Goal: Task Accomplishment & Management: Complete application form

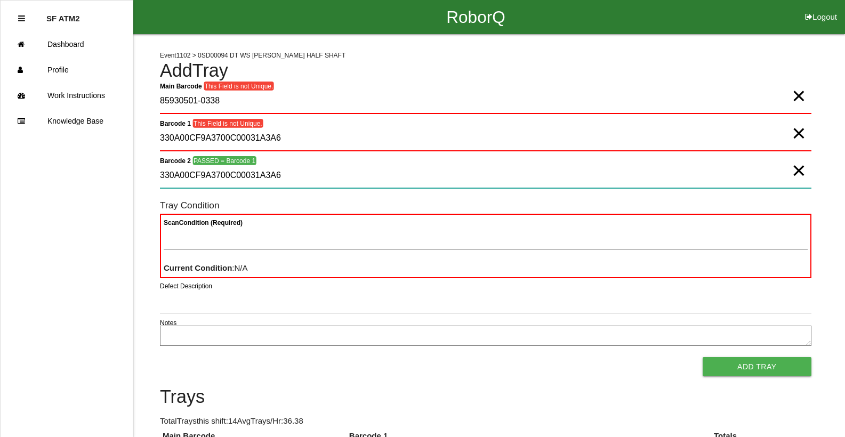
click at [348, 182] on 2 "330A00CF9A3700C00031A3A6" at bounding box center [485, 176] width 651 height 25
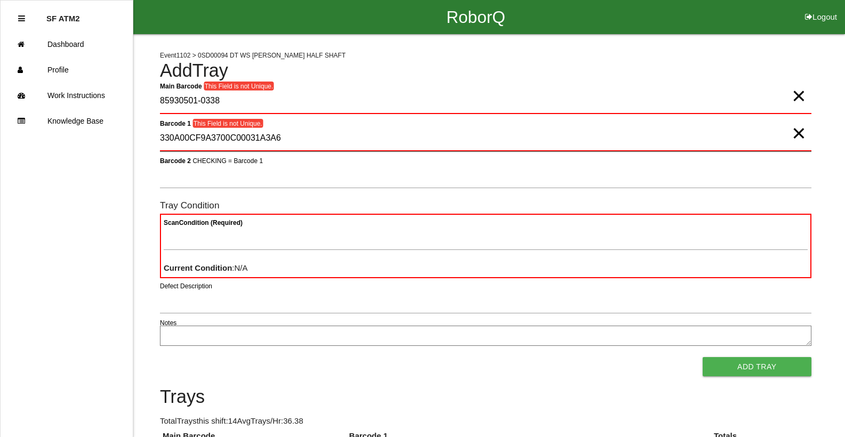
click at [595, 138] on 1 "330A00CF9A3700C00031A3A6" at bounding box center [485, 138] width 651 height 25
click at [594, 138] on 1 "330A00CF9A3700C00031A3A6" at bounding box center [485, 138] width 651 height 25
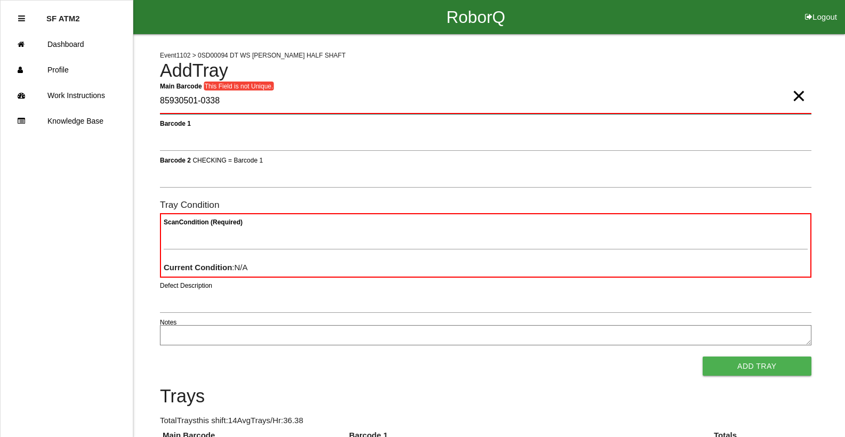
click at [304, 102] on Barcode "85930501-0338" at bounding box center [485, 101] width 651 height 25
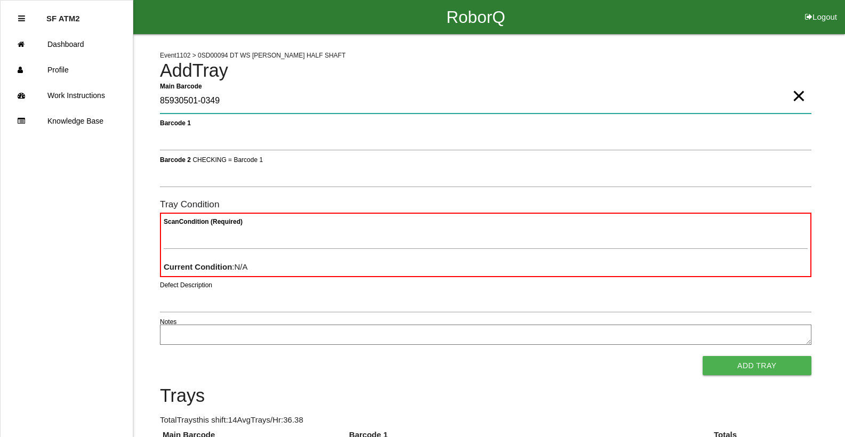
type Barcode "85930501-0349"
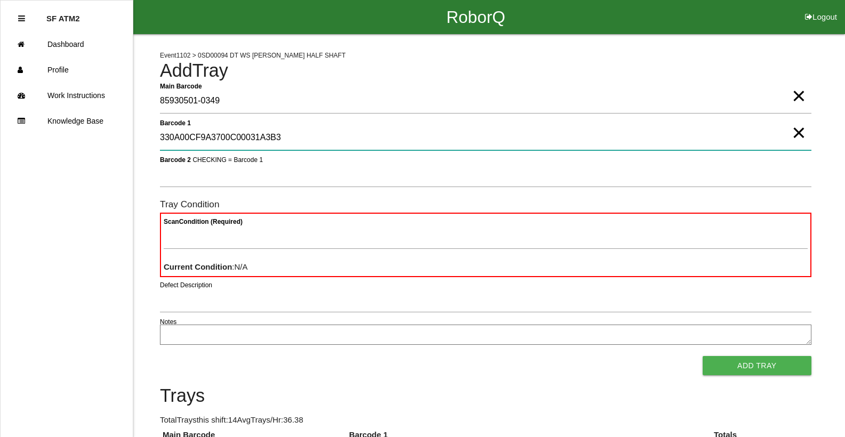
type 1 "330A00CF9A3700C00031A3B3"
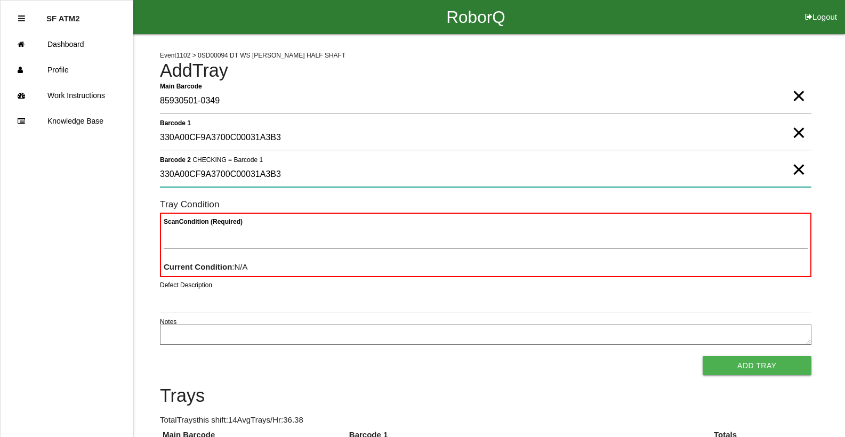
type 2 "330A00CF9A3700C00031A3B3"
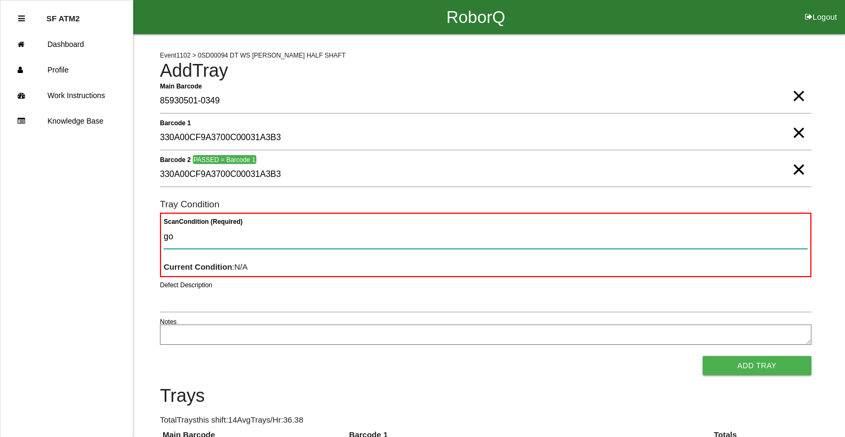
type Condition "goo"
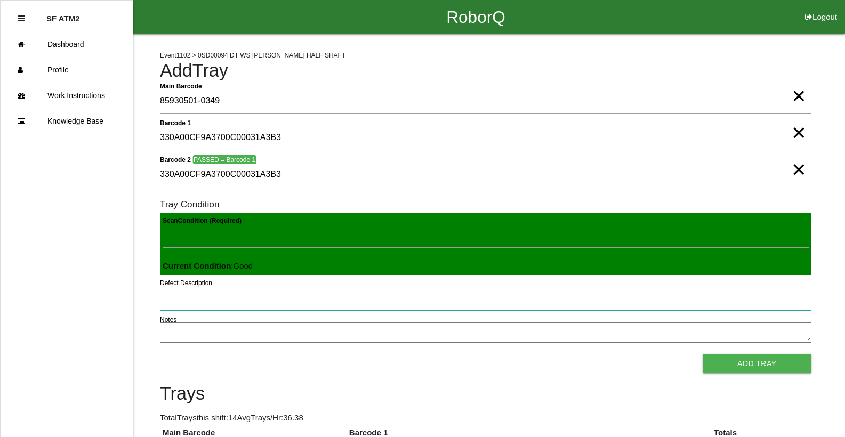
click at [703, 354] on button "Add Tray" at bounding box center [757, 363] width 109 height 19
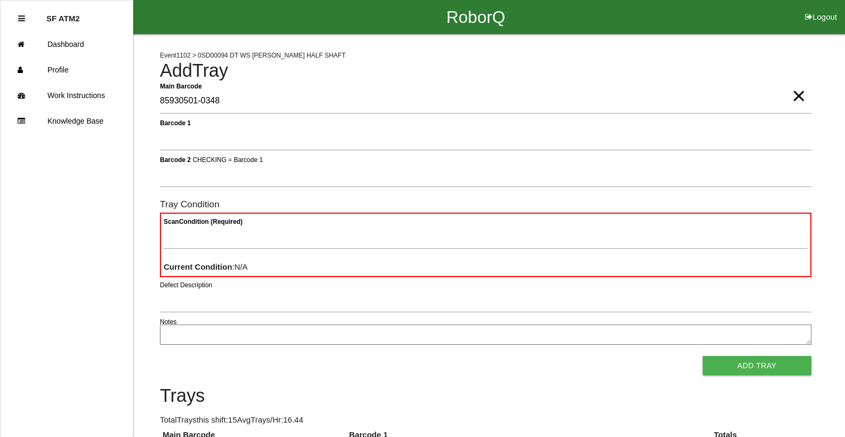
type Barcode "85930501-0348"
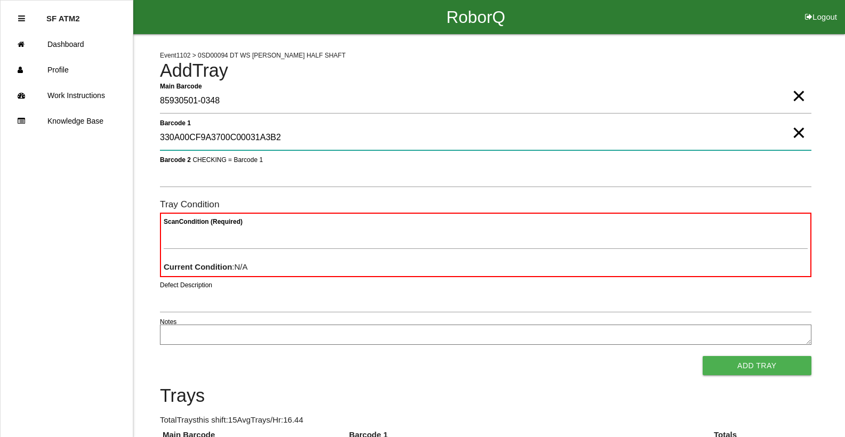
type 1 "330A00CF9A3700C00031A3B2"
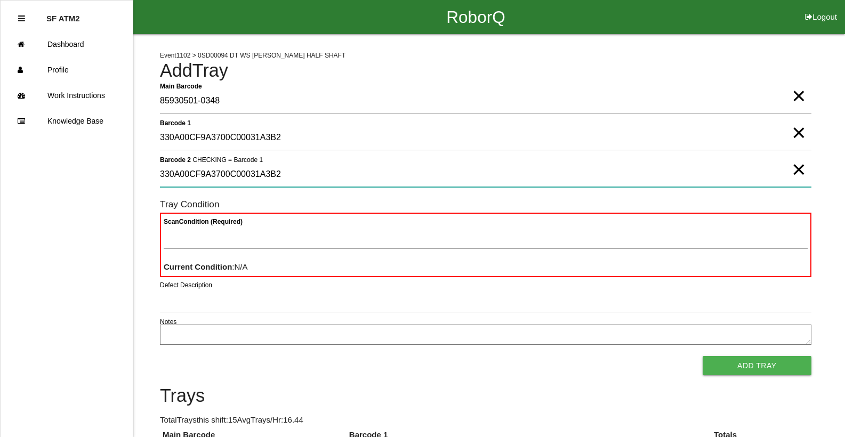
type 2 "330A00CF9A3700C00031A3B2"
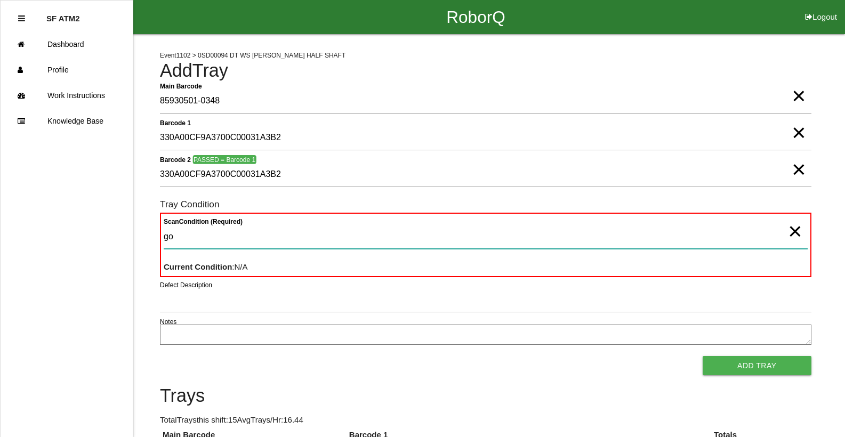
type Condition "goo"
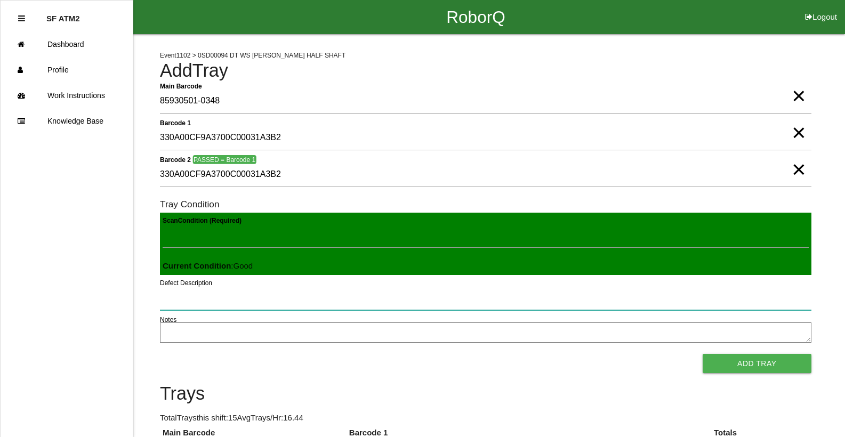
click at [703, 354] on button "Add Tray" at bounding box center [757, 363] width 109 height 19
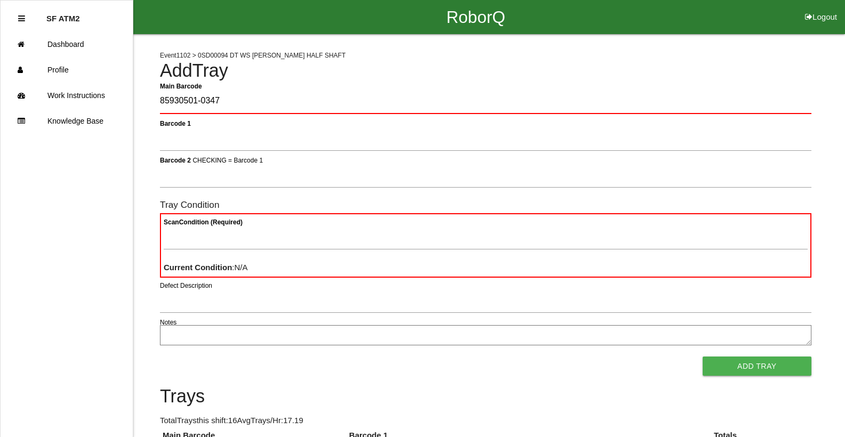
type Barcode "85930501-0347"
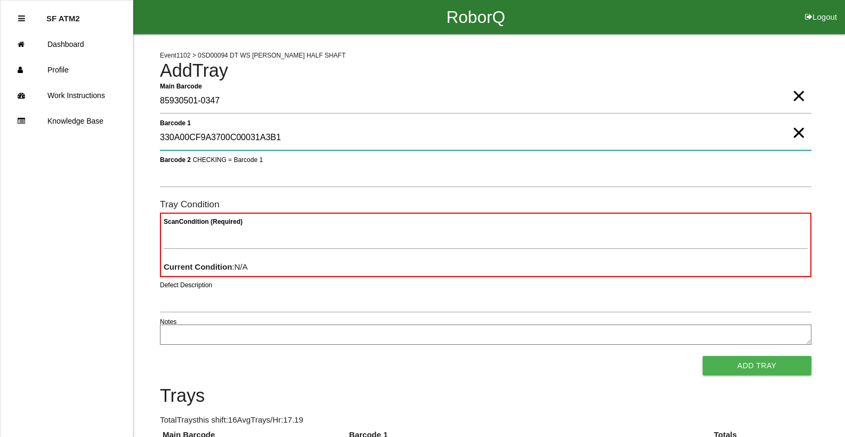
type 1 "330A00CF9A3700C00031A3B1"
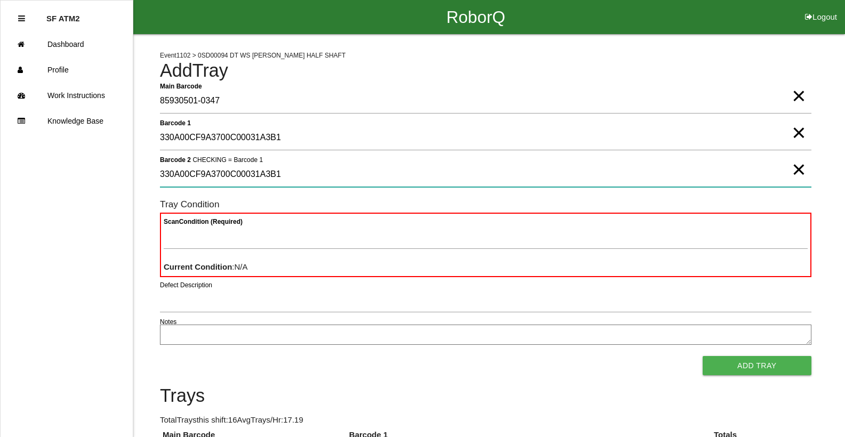
type 2 "330A00CF9A3700C00031A3B1"
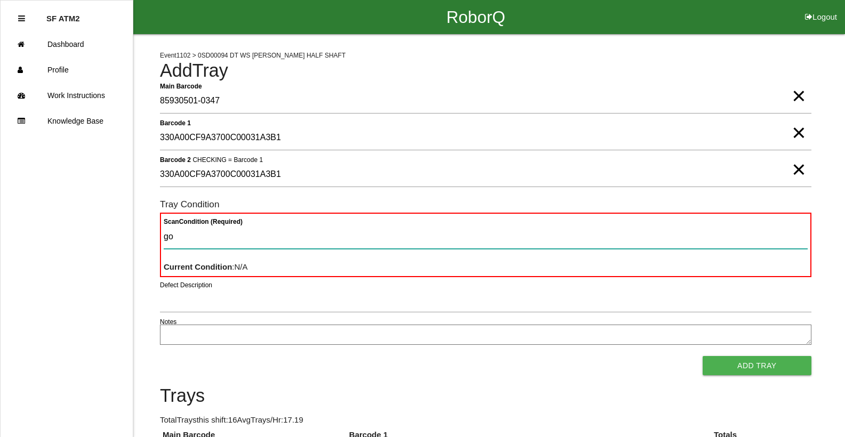
type Condition "goo"
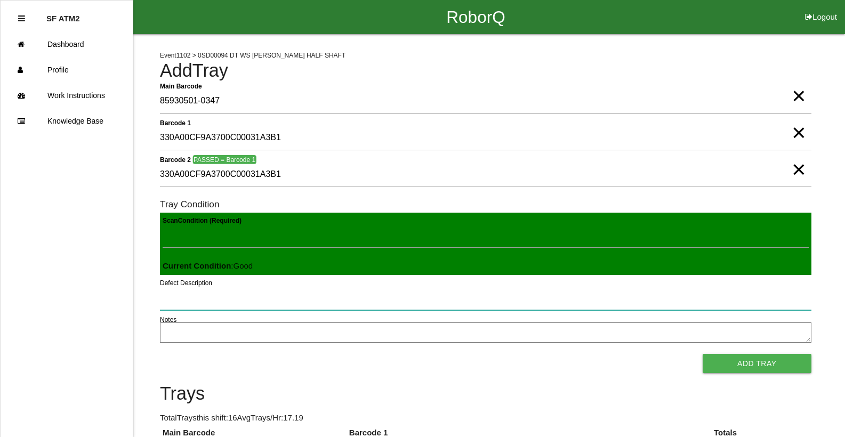
click at [703, 354] on button "Add Tray" at bounding box center [757, 363] width 109 height 19
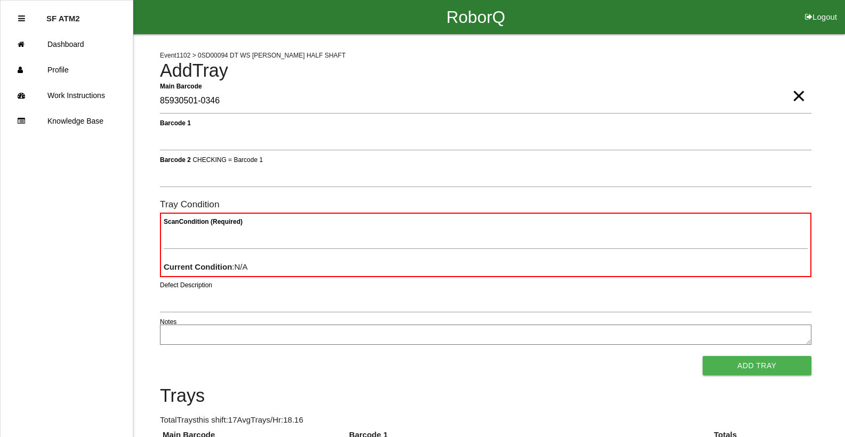
type Barcode "85930501-0346"
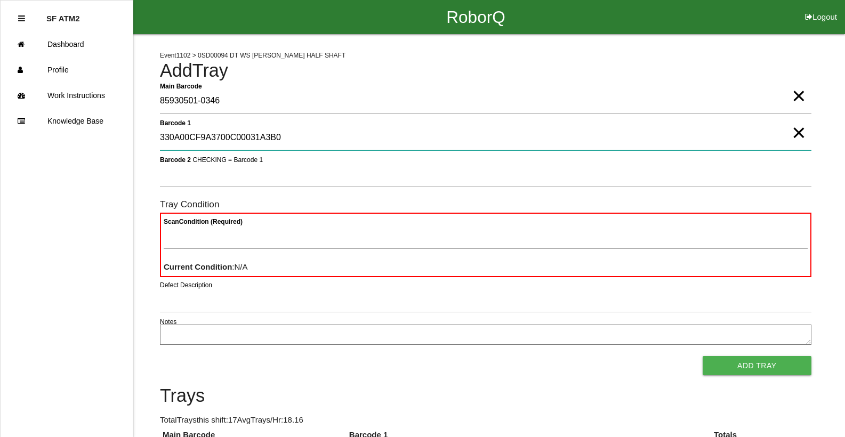
type 1 "330A00CF9A3700C00031A3B0"
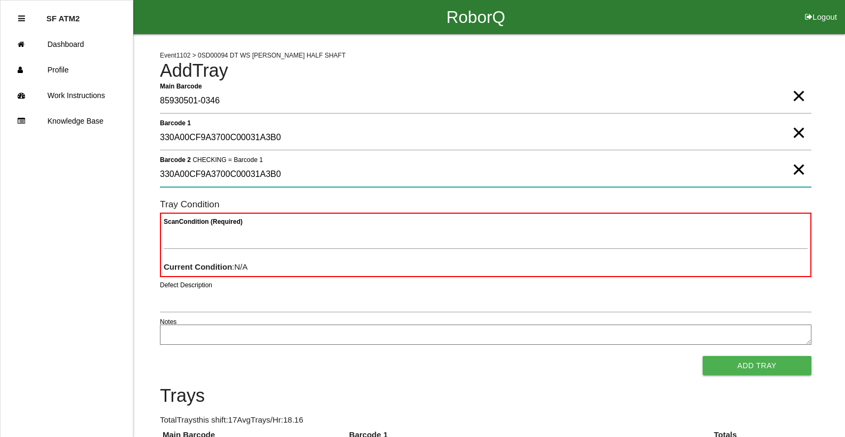
type 2 "330A00CF9A3700C00031A3B0"
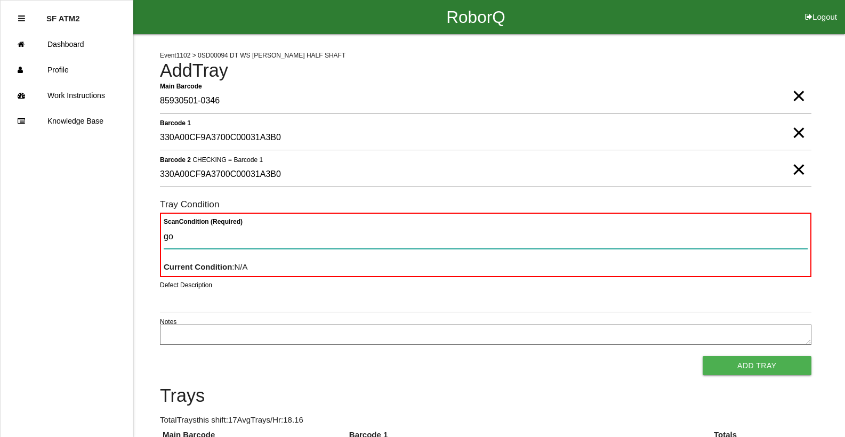
type Condition "goo"
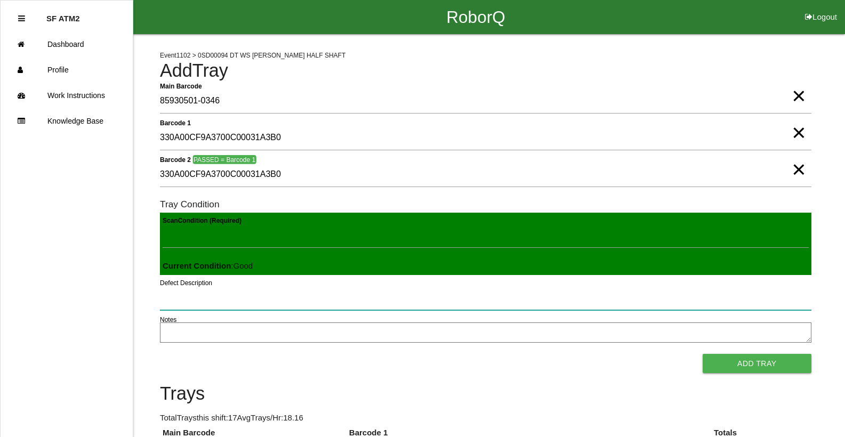
click at [703, 354] on button "Add Tray" at bounding box center [757, 363] width 109 height 19
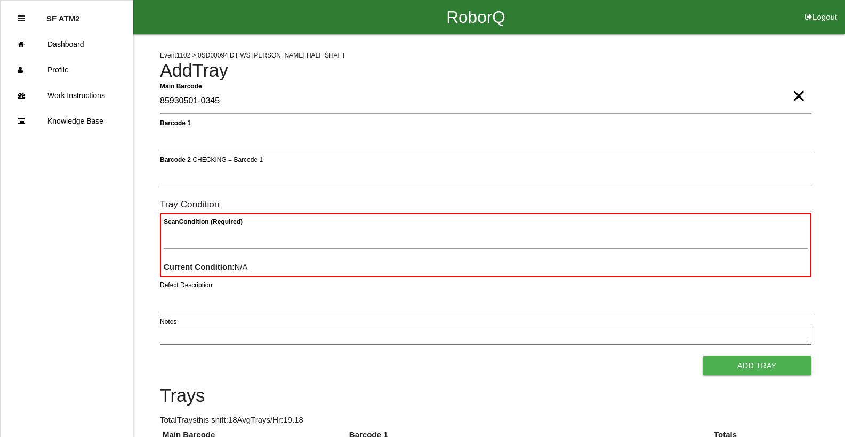
type Barcode "85930501-0345"
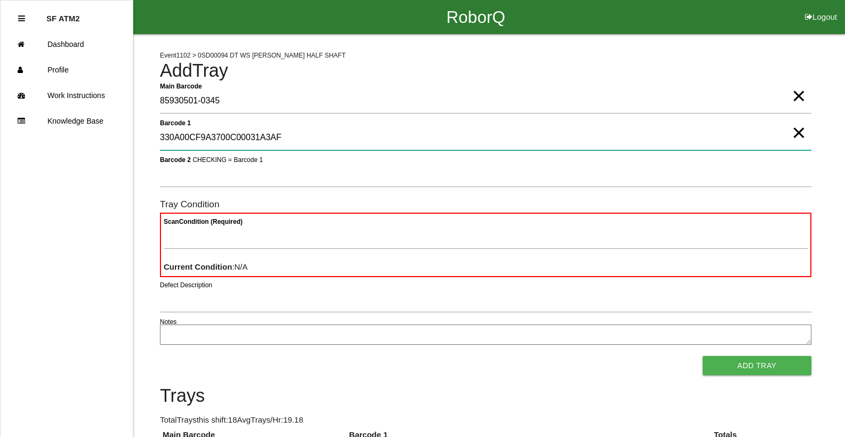
type 1 "330A00CF9A3700C00031A3AF"
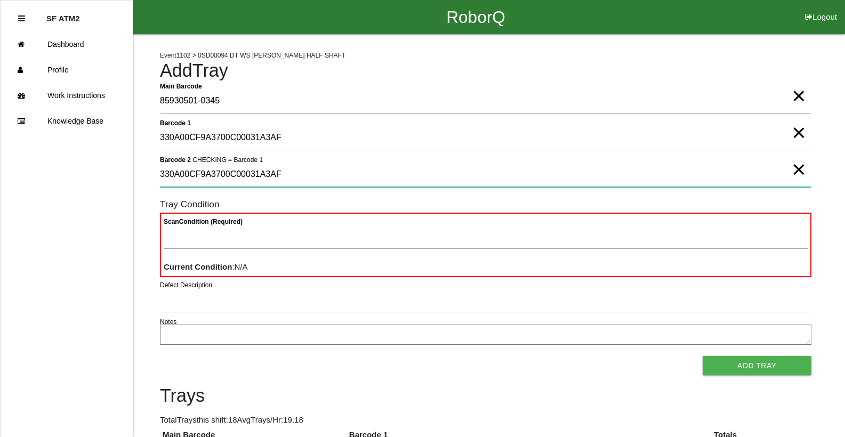
type 2 "330A00CF9A3700C00031A3AF"
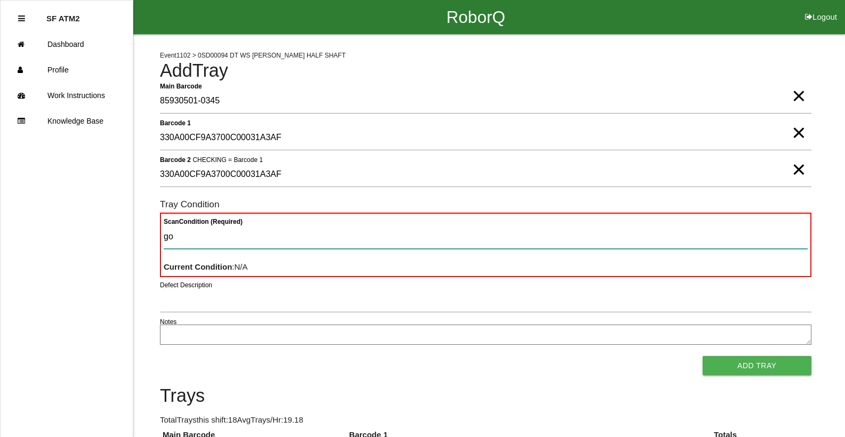
type Condition "goo"
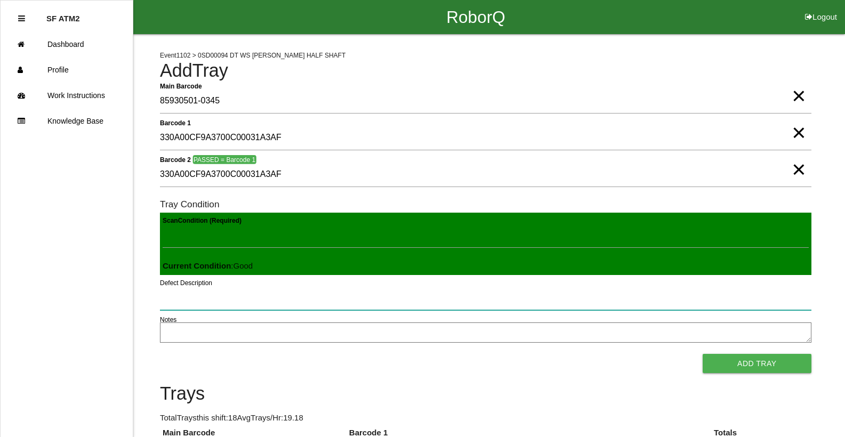
click at [703, 354] on button "Add Tray" at bounding box center [757, 363] width 109 height 19
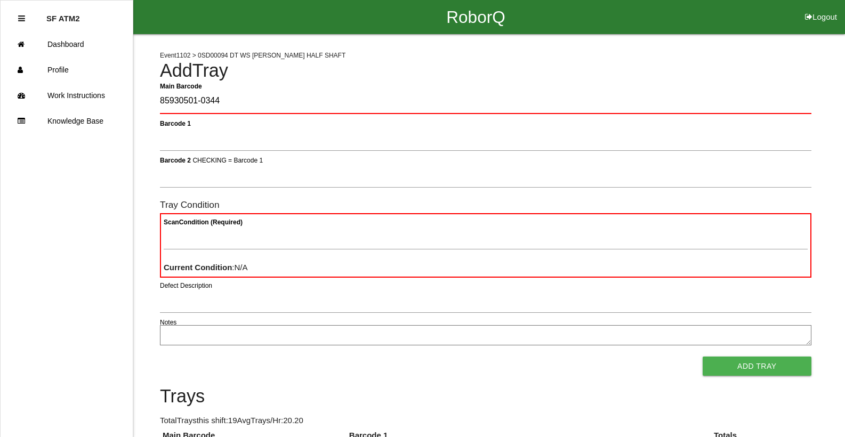
type Barcode "85930501-0344"
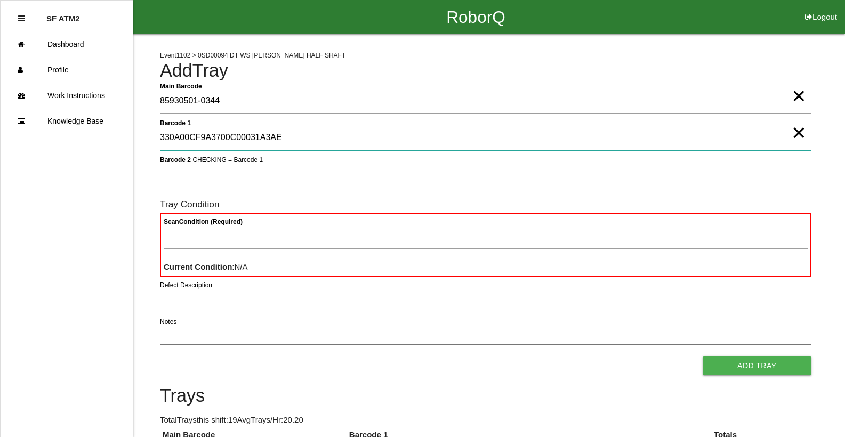
type 1 "330A00CF9A3700C00031A3AE"
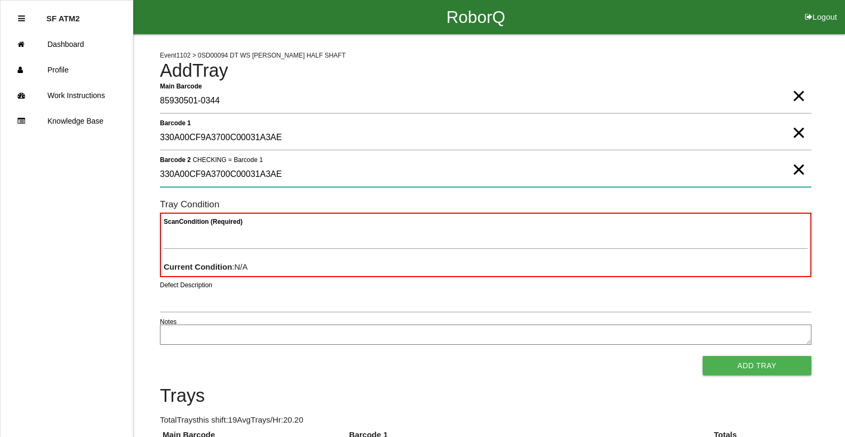
type 2 "330A00CF9A3700C00031A3AE"
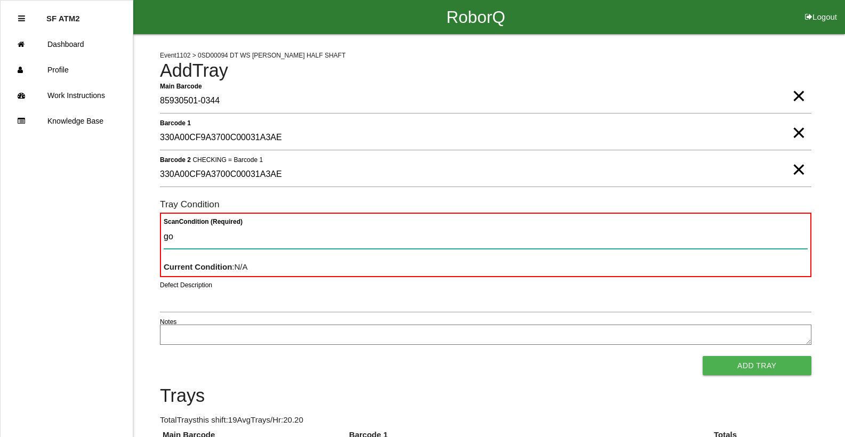
type Condition "goo"
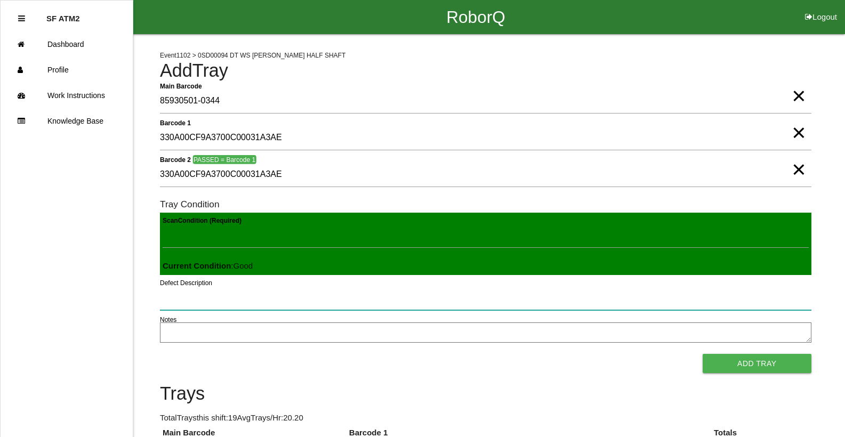
click at [703, 354] on button "Add Tray" at bounding box center [757, 363] width 109 height 19
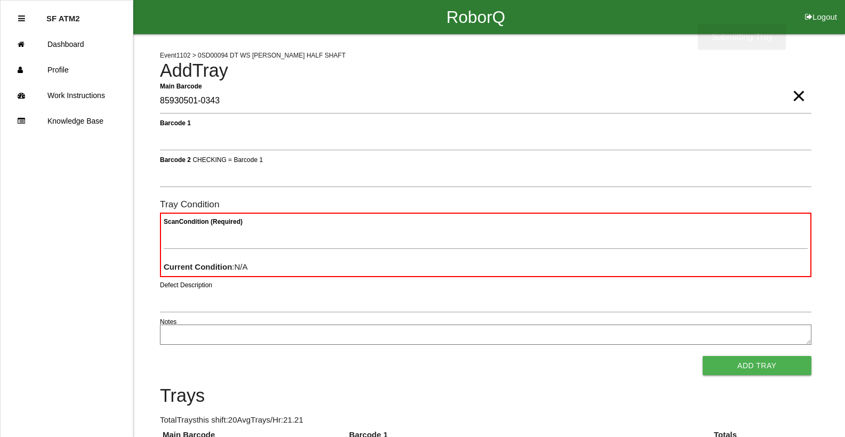
type Barcode "85930501-0343"
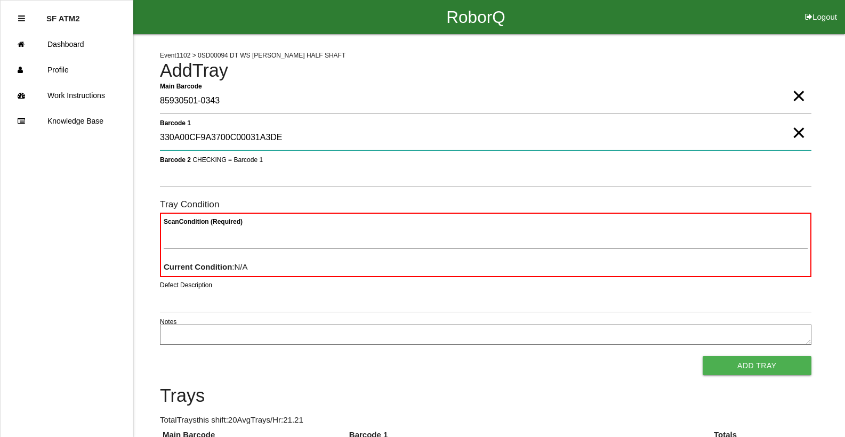
type 1 "330A00CF9A3700C00031A3DE"
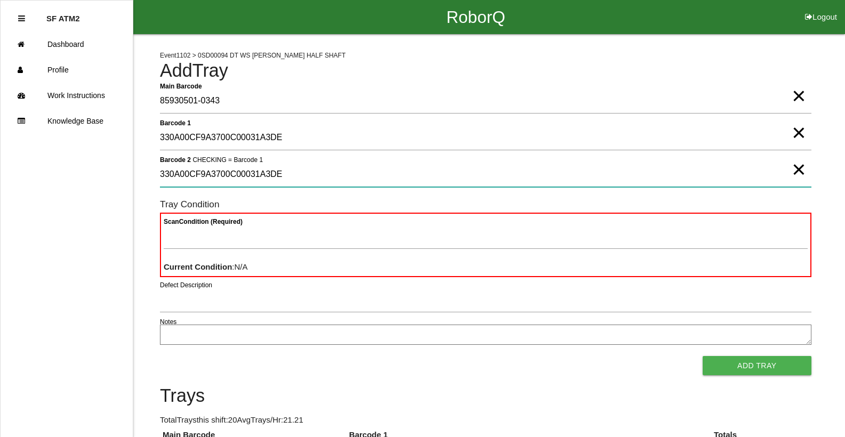
type 2 "330A00CF9A3700C00031A3DE"
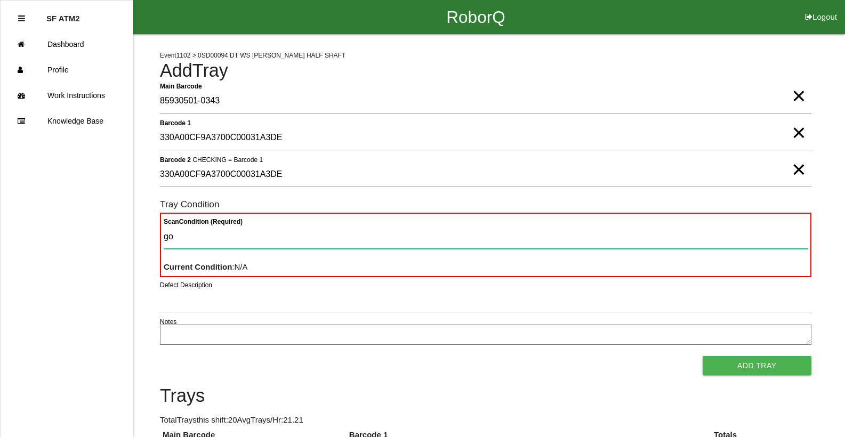
type Condition "goo"
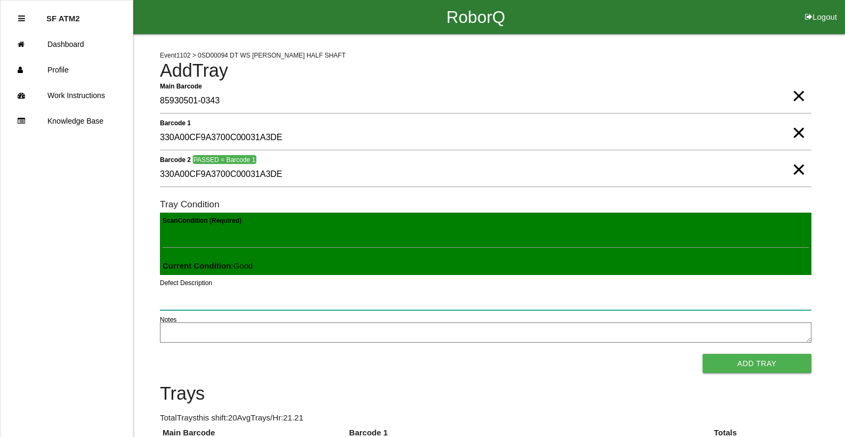
click at [703, 354] on button "Add Tray" at bounding box center [757, 363] width 109 height 19
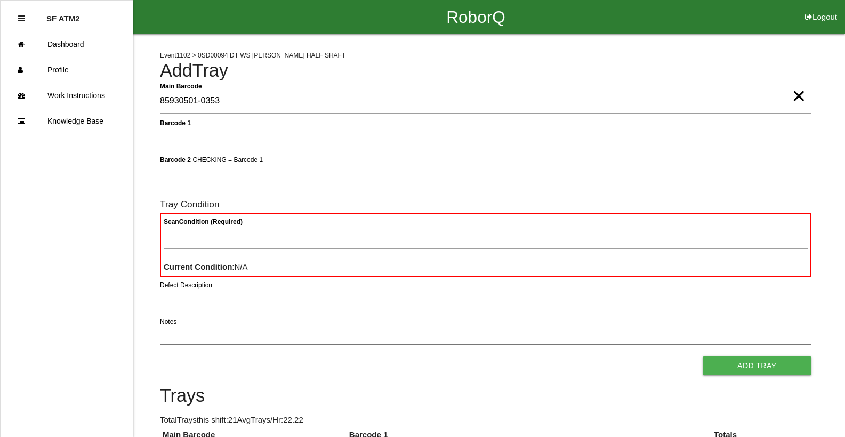
type Barcode "85930501-0353"
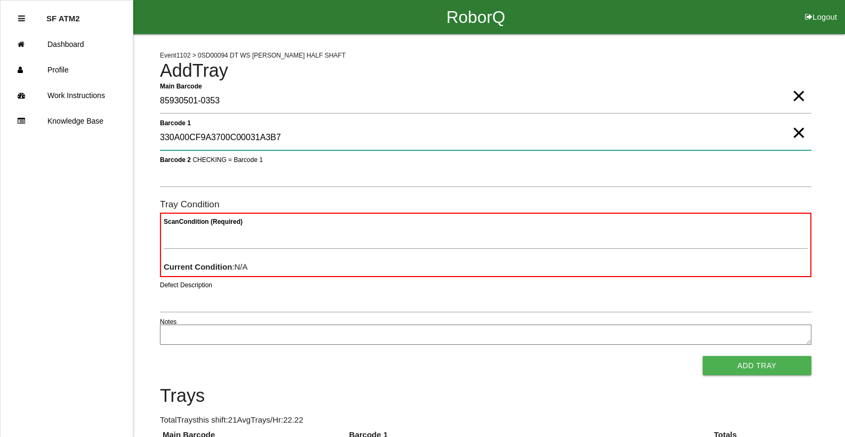
type 1 "330A00CF9A3700C00031A3B7"
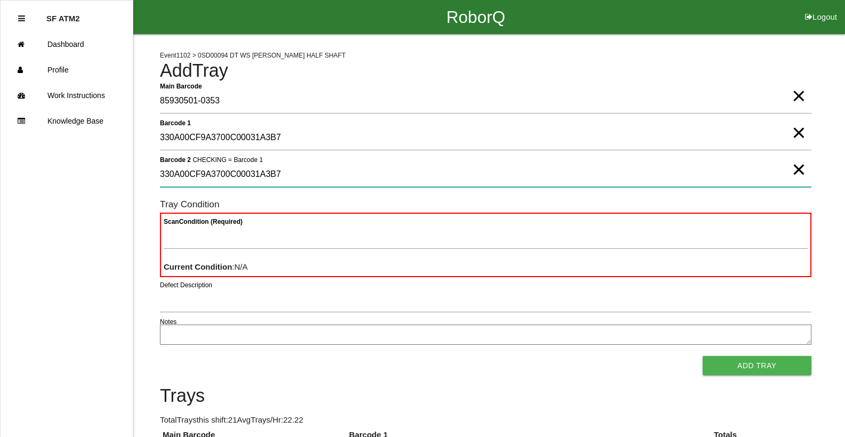
type 2 "330A00CF9A3700C00031A3B7"
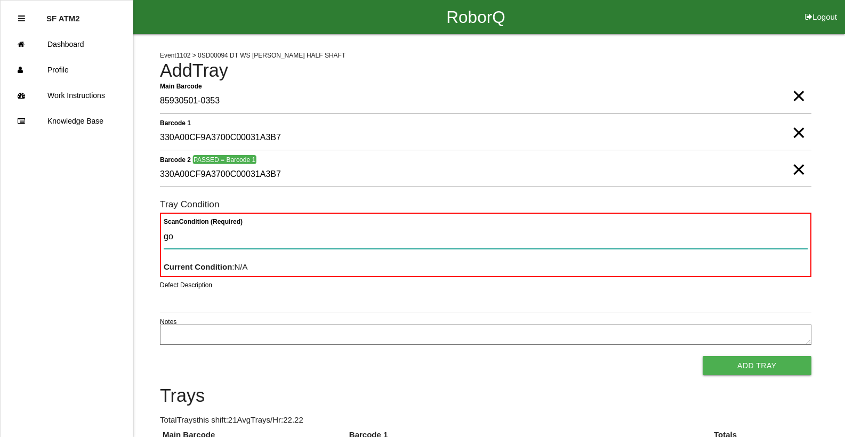
type Condition "goo"
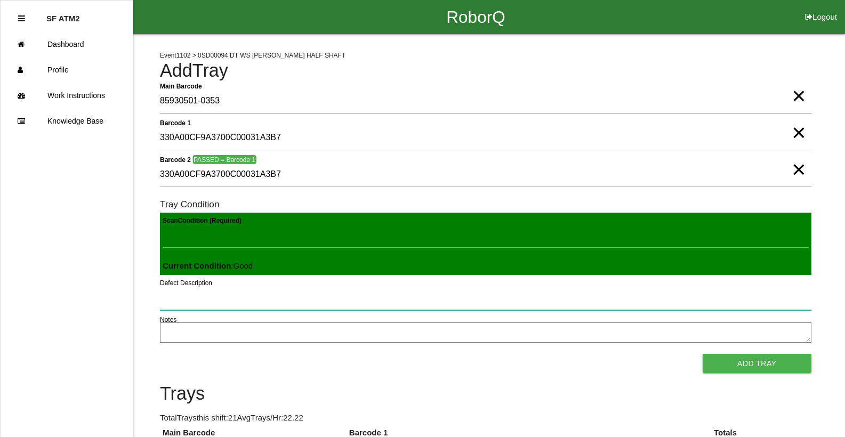
click at [703, 354] on button "Add Tray" at bounding box center [757, 363] width 109 height 19
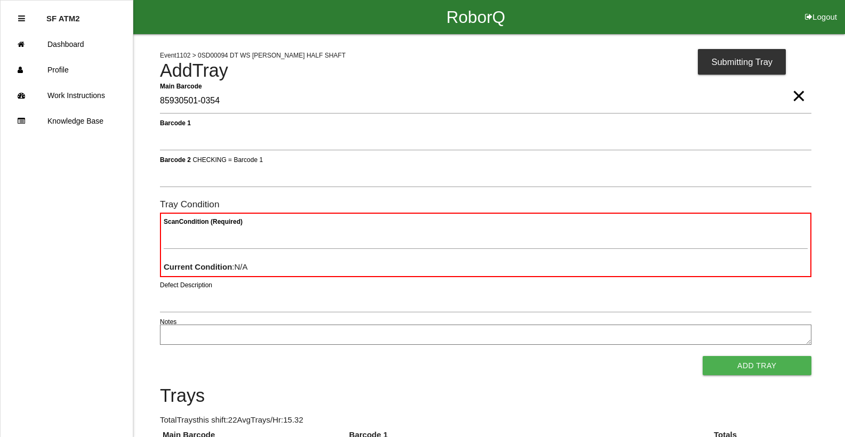
type Barcode "85930501-0354"
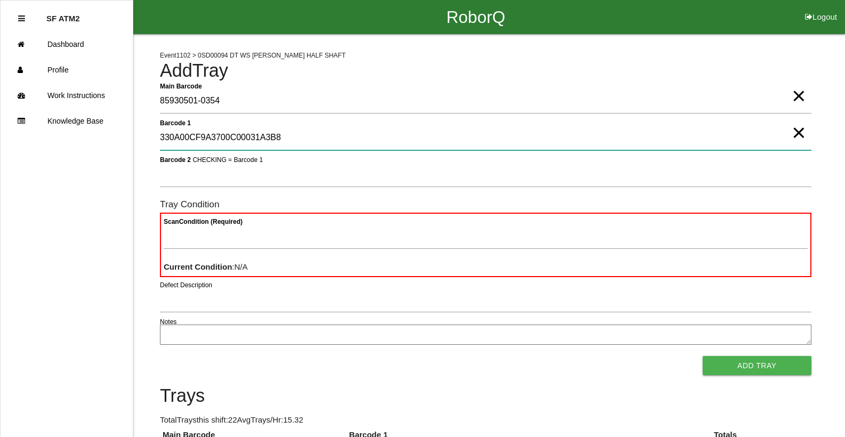
type 1 "330A00CF9A3700C00031A3B8"
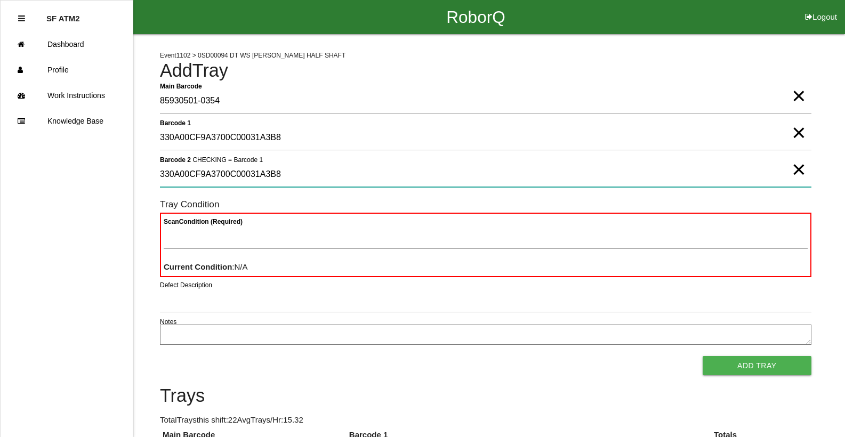
type 2 "330A00CF9A3700C00031A3B8"
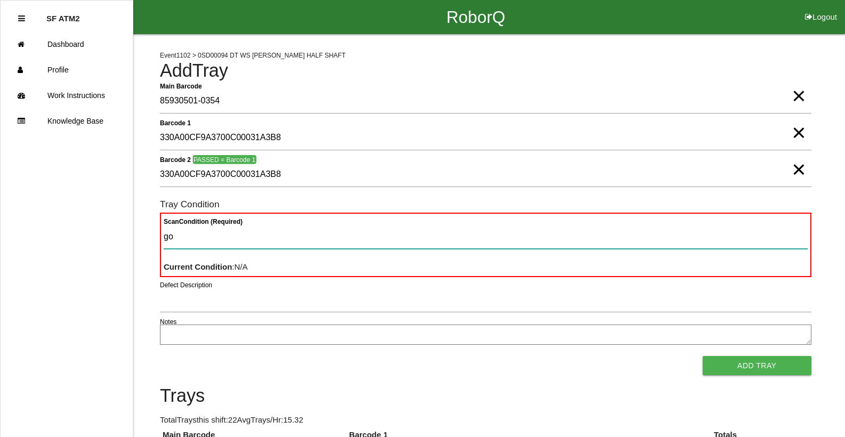
type Condition "goo"
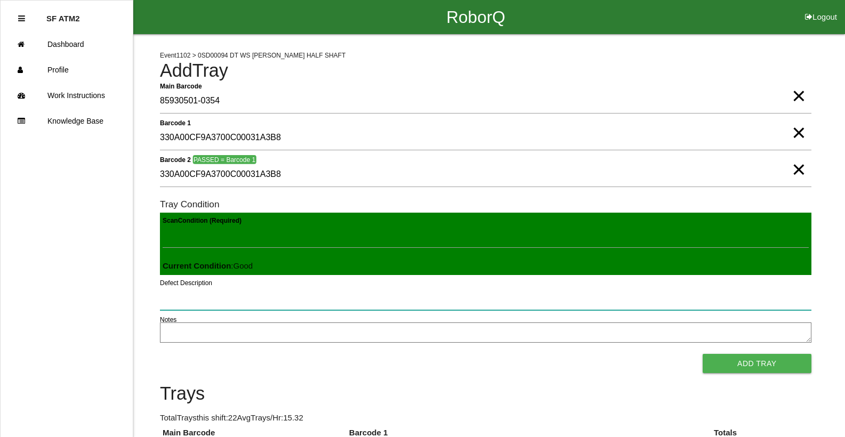
click at [703, 354] on button "Add Tray" at bounding box center [757, 363] width 109 height 19
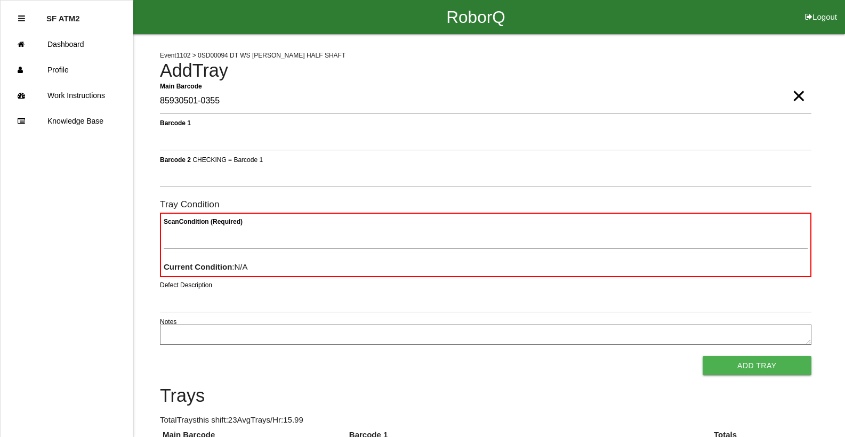
type Barcode "85930501-0355"
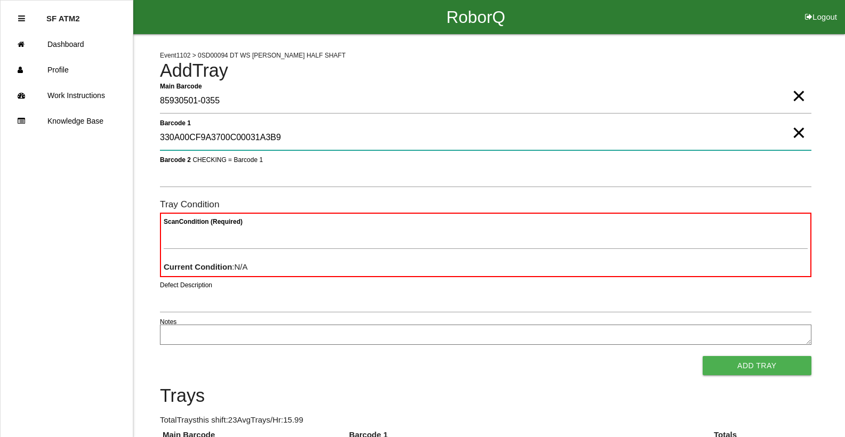
type 1 "330A00CF9A3700C00031A3B9"
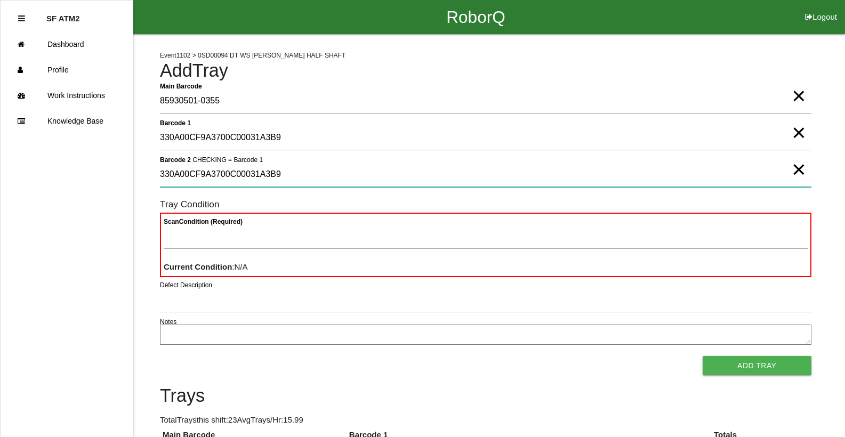
type 2 "330A00CF9A3700C00031A3B9"
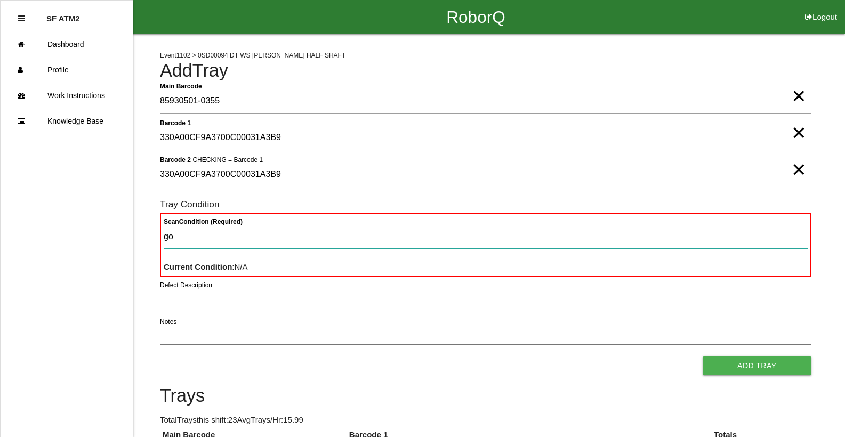
type Condition "goo"
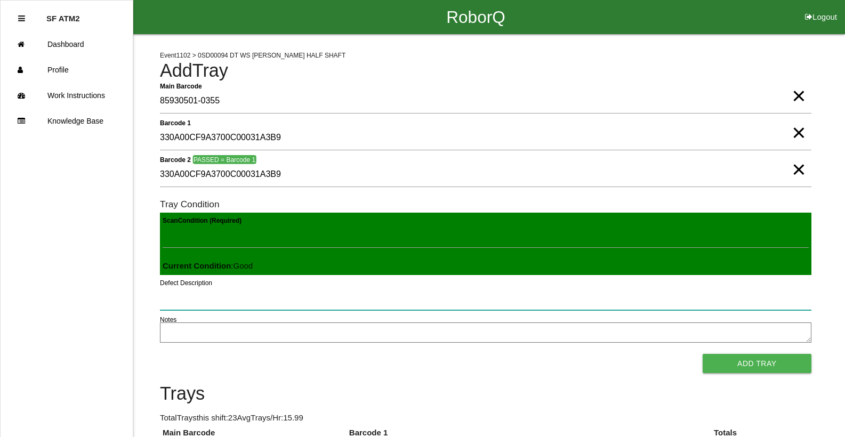
click at [703, 354] on button "Add Tray" at bounding box center [757, 363] width 109 height 19
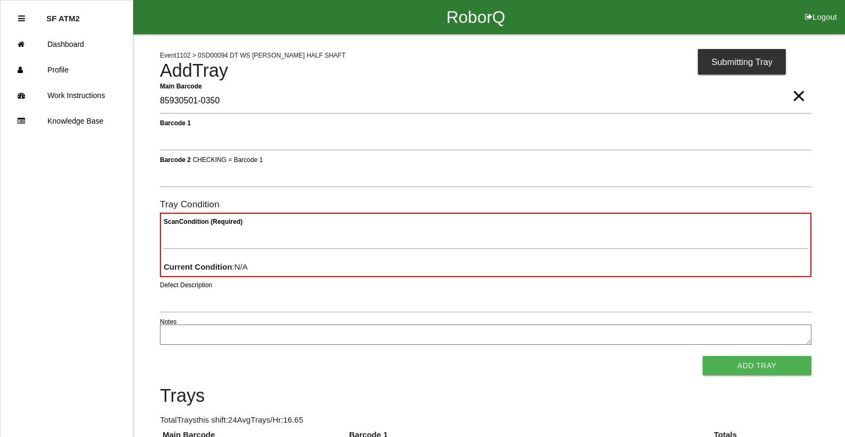
type Barcode "85930501-0350"
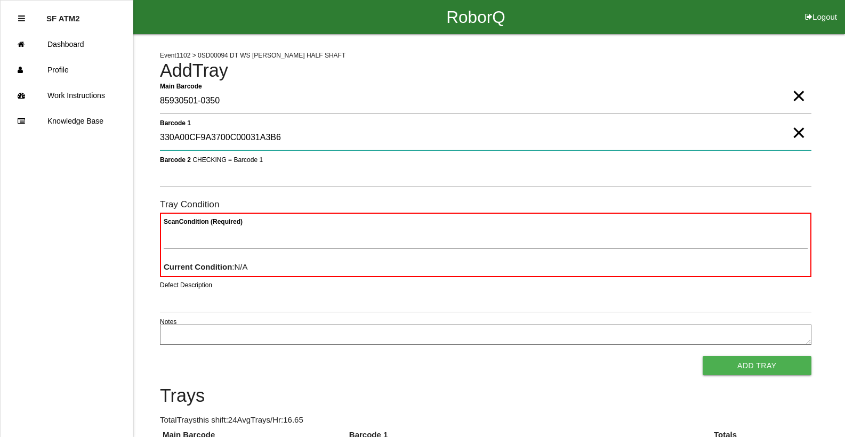
type 1 "330A00CF9A3700C00031A3B6"
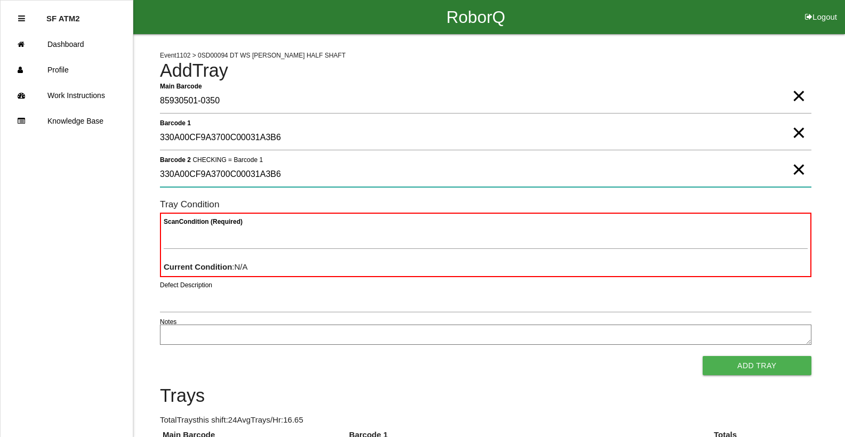
type 2 "330A00CF9A3700C00031A3B6"
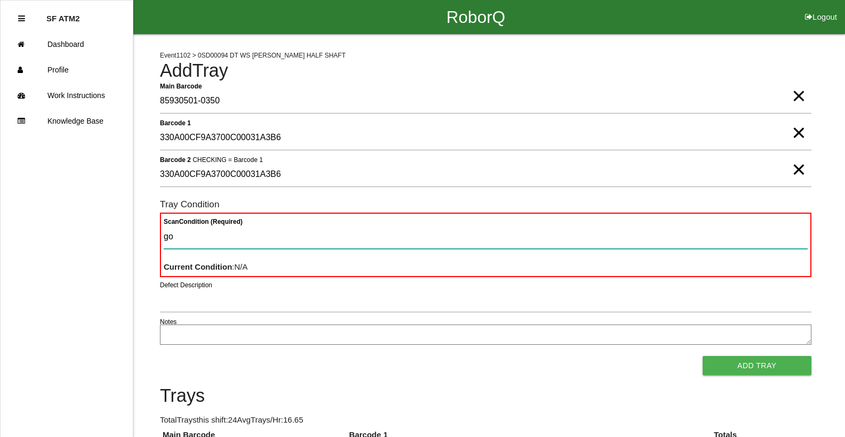
type Condition "goo"
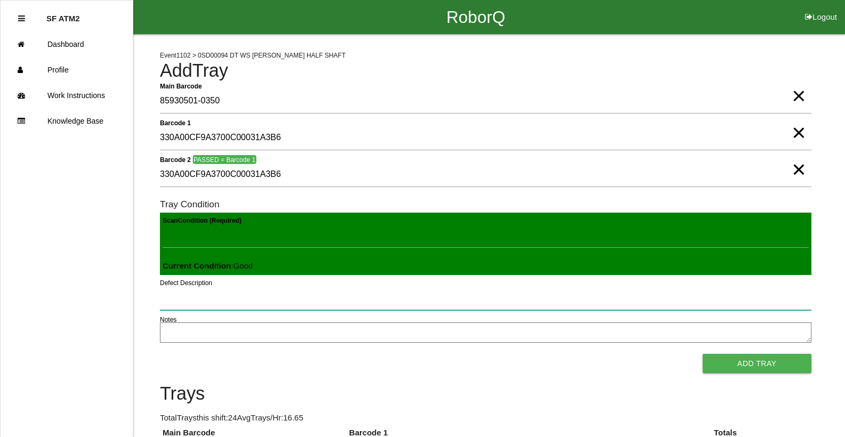
click button "Add Tray" at bounding box center [757, 363] width 109 height 19
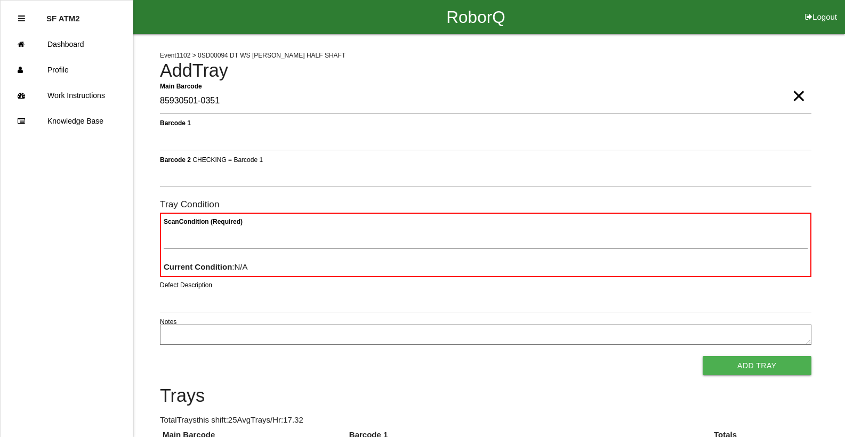
type Barcode "85930501-0351"
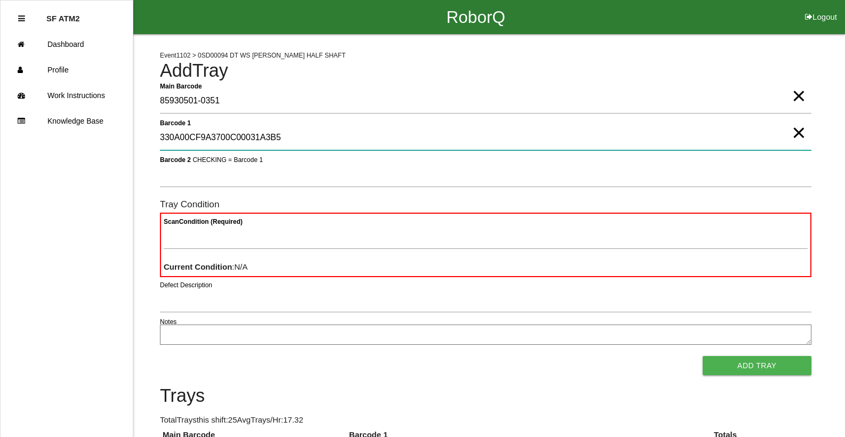
type 1 "330A00CF9A3700C00031A3B5"
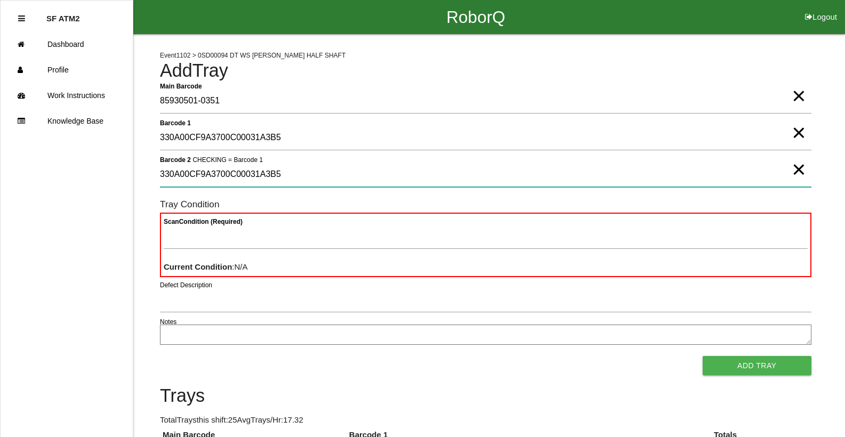
type 2 "330A00CF9A3700C00031A3B5"
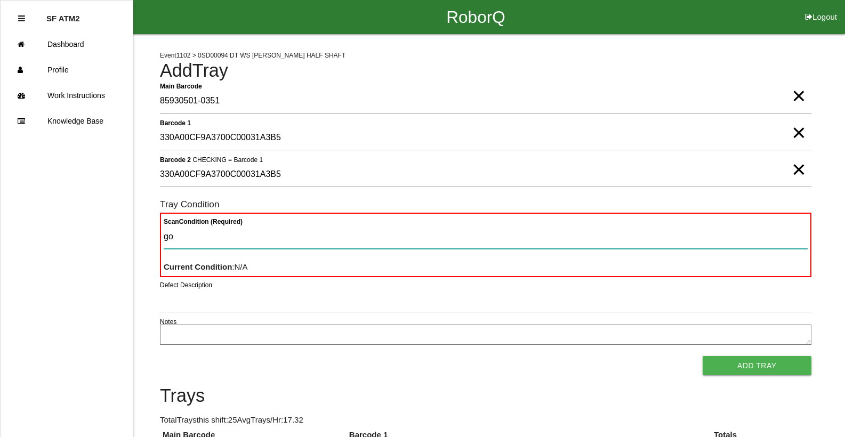
type Condition "goo"
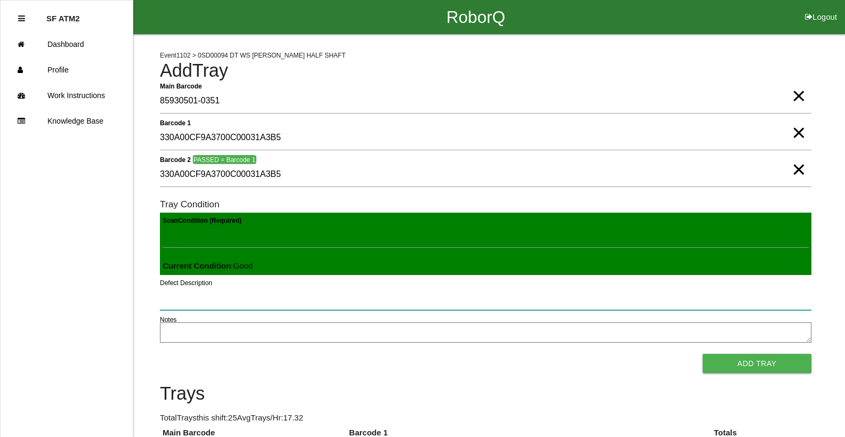
click at [703, 354] on button "Add Tray" at bounding box center [757, 363] width 109 height 19
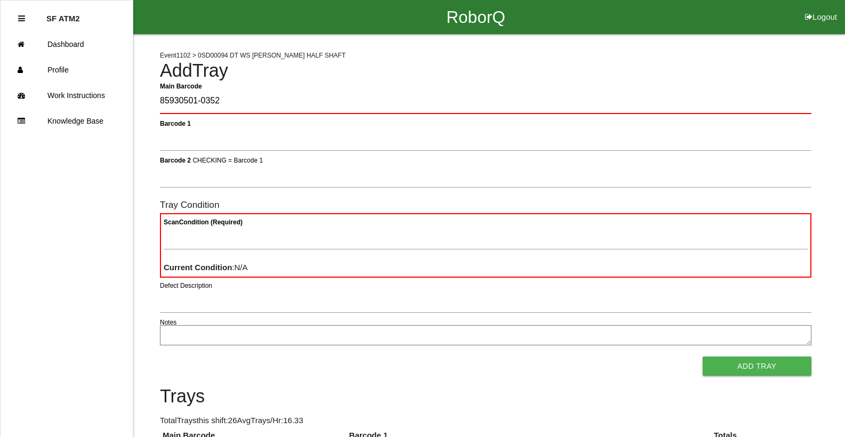
type Barcode "85930501-0352"
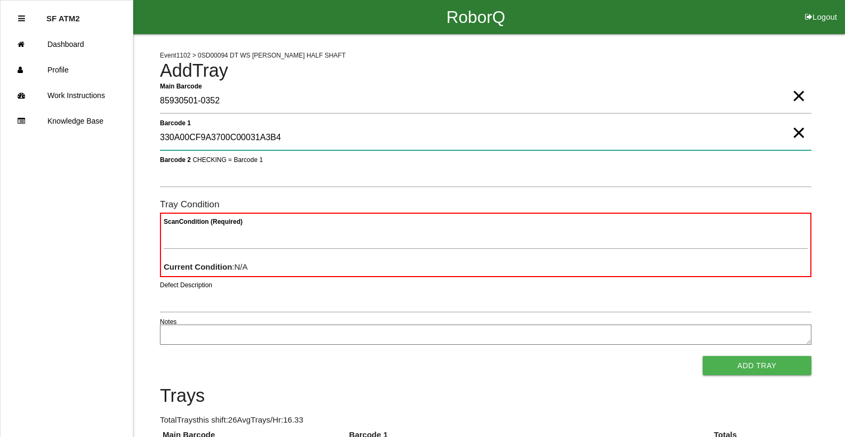
type 1 "330A00CF9A3700C00031A3B4"
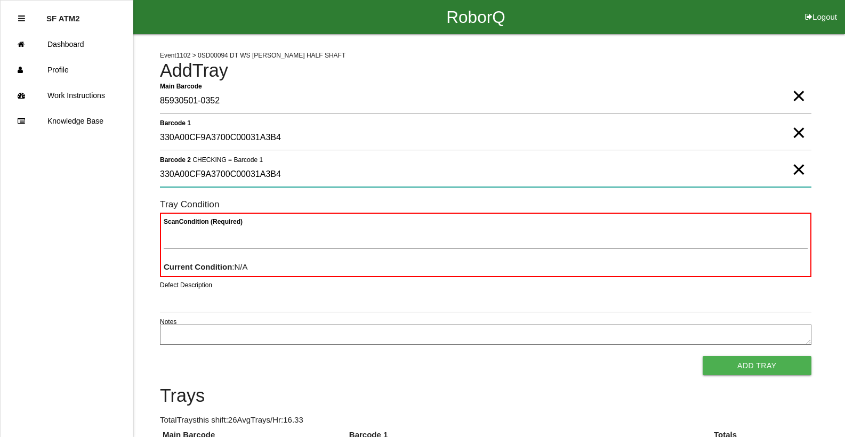
type 2 "330A00CF9A3700C00031A3B4"
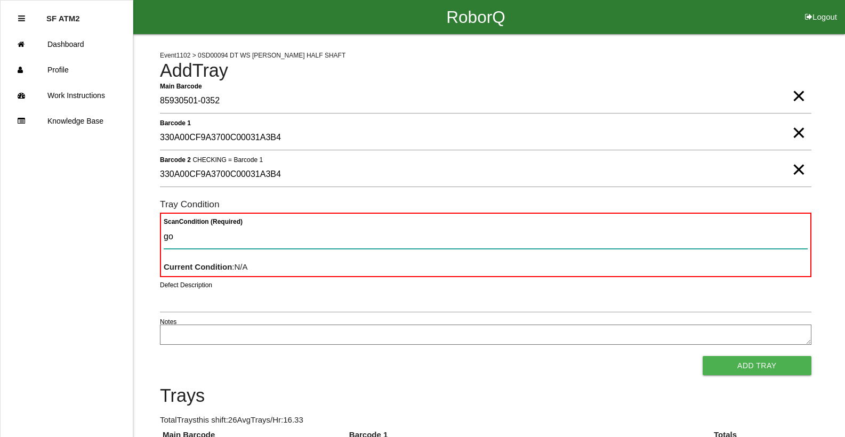
type Condition "goo"
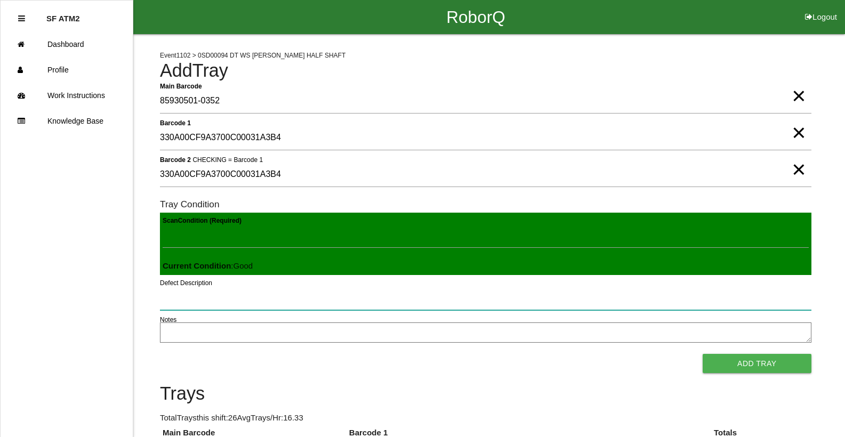
click at [703, 354] on button "Add Tray" at bounding box center [757, 363] width 109 height 19
